Goal: Task Accomplishment & Management: Use online tool/utility

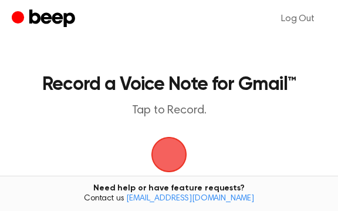
click at [163, 141] on span "button" at bounding box center [169, 155] width 38 height 38
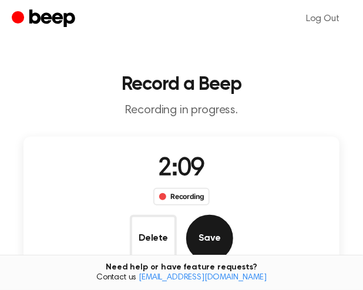
click at [210, 210] on button "Save" at bounding box center [209, 238] width 47 height 47
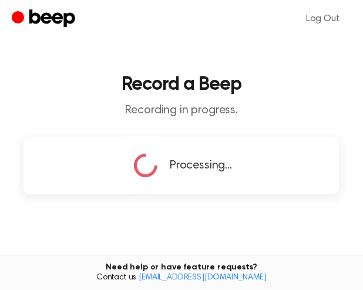
click at [195, 193] on div "Processing..." at bounding box center [180, 166] width 315 height 58
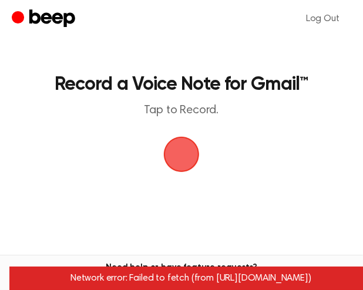
click at [333, 210] on div "Network error: Failed to fetch (from https://www.beepaudio.com/record/gmail/)" at bounding box center [190, 277] width 363 height 23
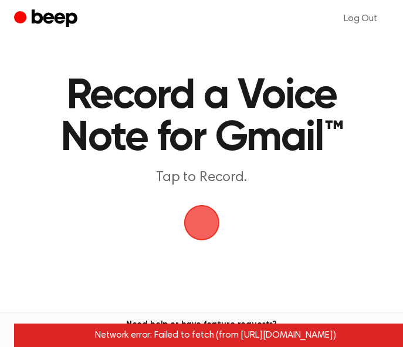
click at [313, 210] on main "Record a Voice Note for Gmail™ Tap to Record. Tired of copying and pasting? Use…" at bounding box center [201, 213] width 403 height 427
click at [207, 210] on span "button" at bounding box center [201, 223] width 33 height 33
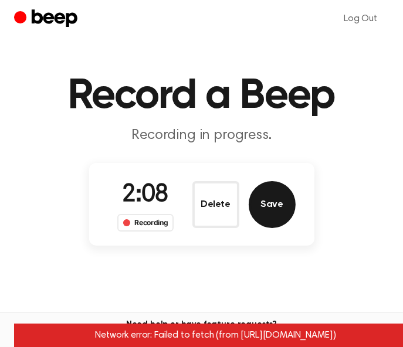
click at [279, 200] on button "Save" at bounding box center [272, 204] width 47 height 47
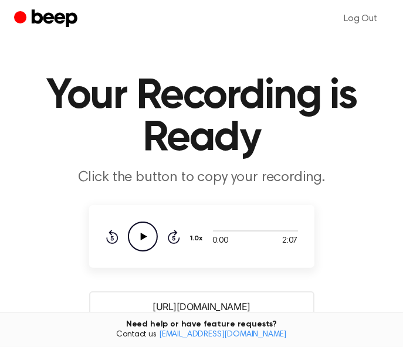
click at [258, 210] on input "https://beep.audio/dlfMe5L" at bounding box center [201, 307] width 225 height 31
click at [337, 183] on p "Click the button to copy your recording." at bounding box center [201, 178] width 375 height 18
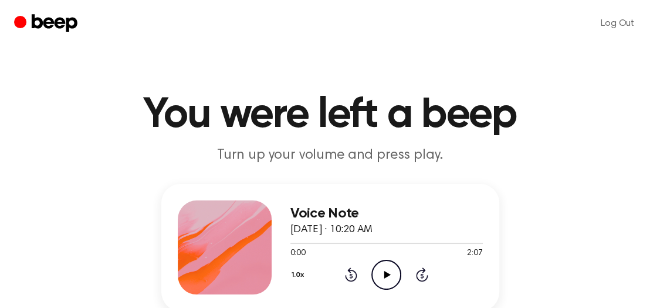
click at [615, 197] on div "Voice Note [DATE] · 10:20 AM 0:00 2:07 Your browser does not support the [objec…" at bounding box center [330, 289] width 632 height 211
click at [626, 304] on div "Voice Note [DATE] · 10:20 AM 0:00 2:07 Your browser does not support the [objec…" at bounding box center [330, 289] width 632 height 211
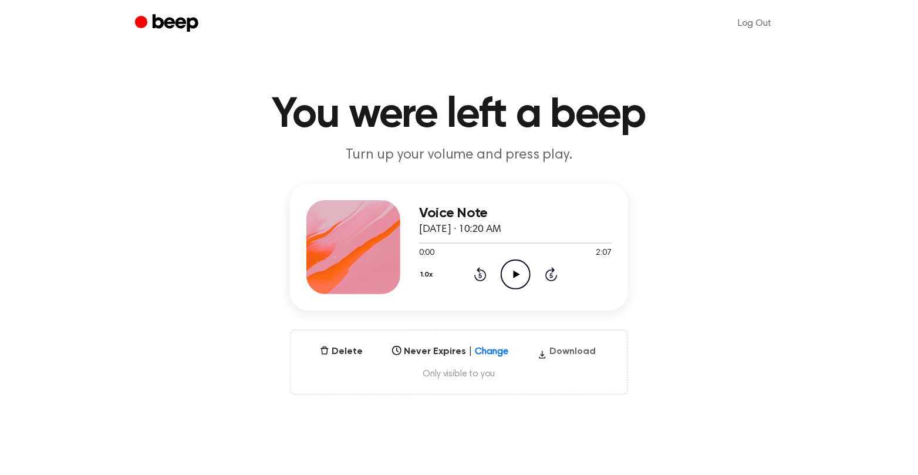
click at [559, 307] on button "Download" at bounding box center [566, 354] width 67 height 19
